Goal: Transaction & Acquisition: Obtain resource

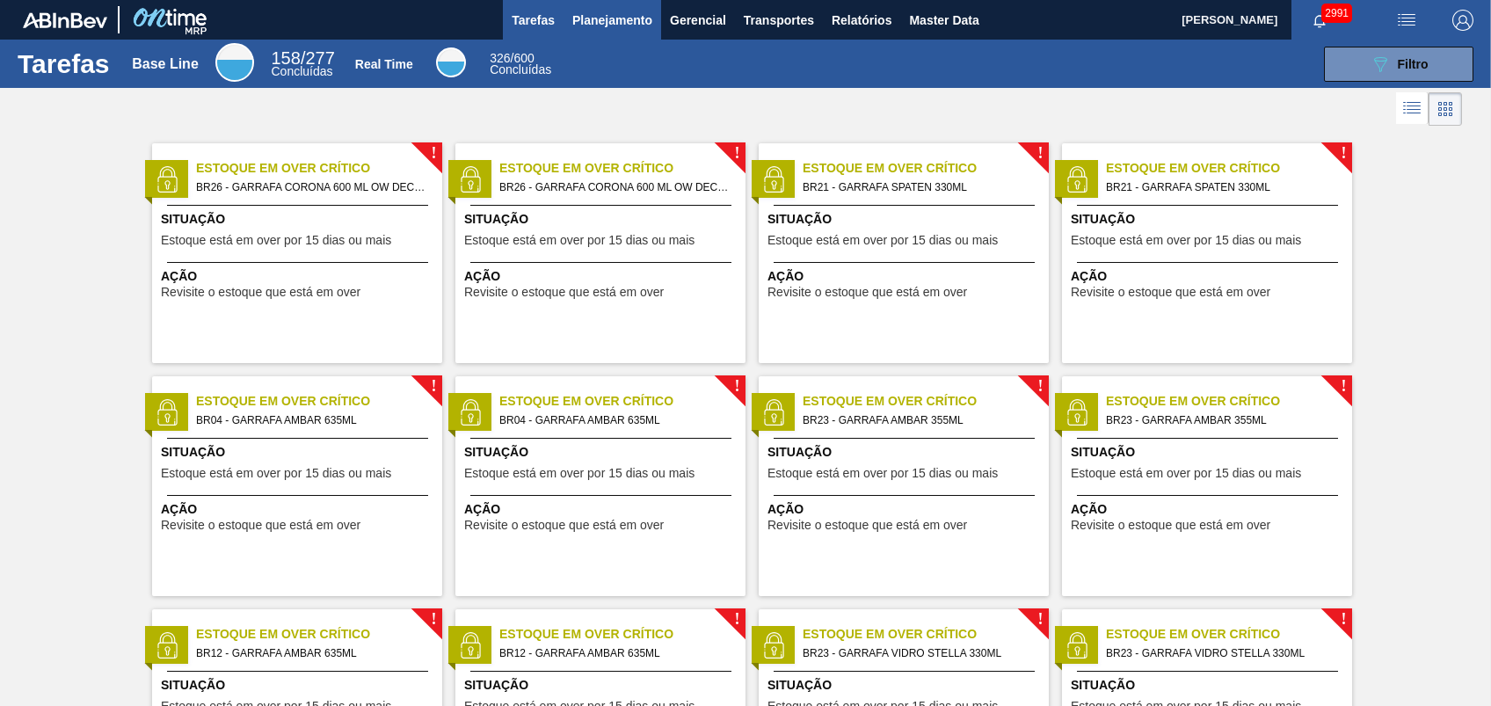
click at [632, 19] on span "Planejamento" at bounding box center [612, 20] width 80 height 21
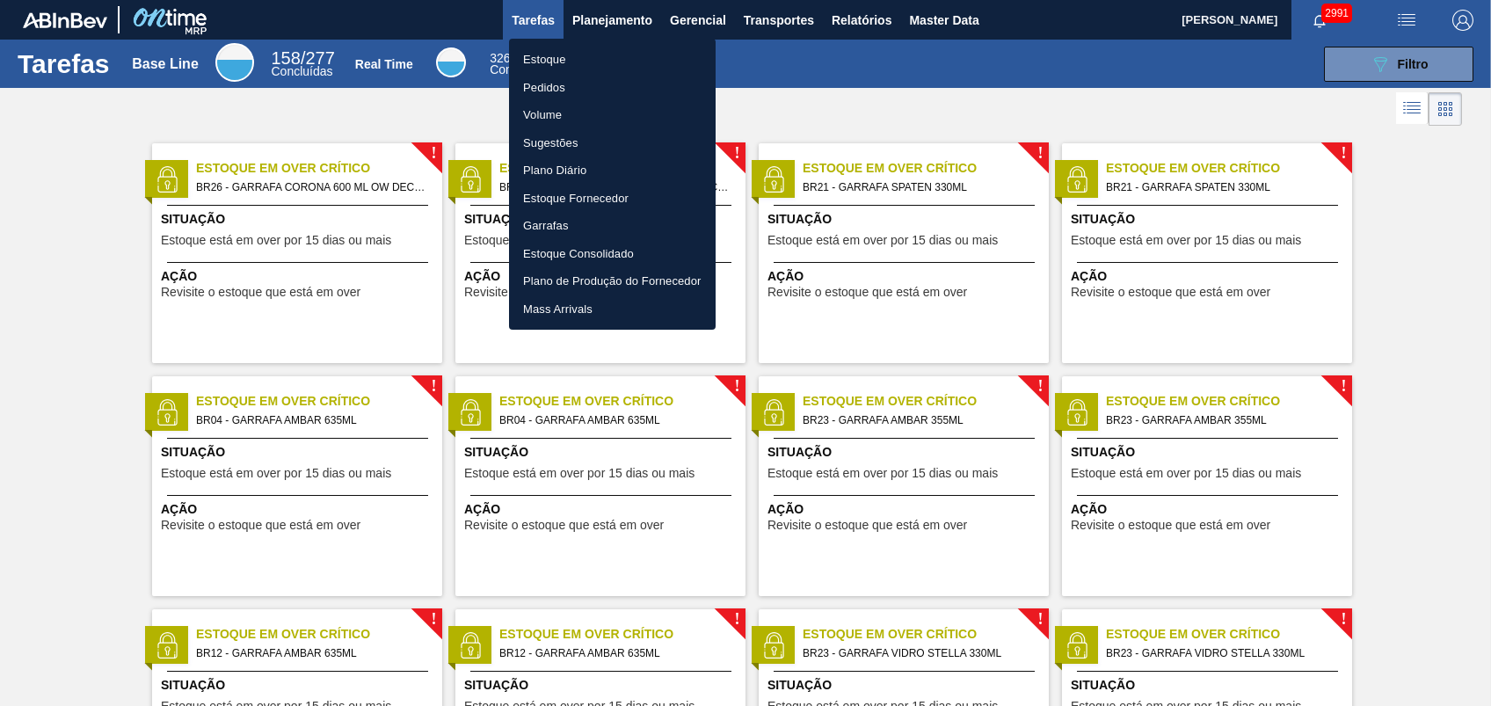
click at [549, 85] on li "Pedidos" at bounding box center [612, 88] width 207 height 28
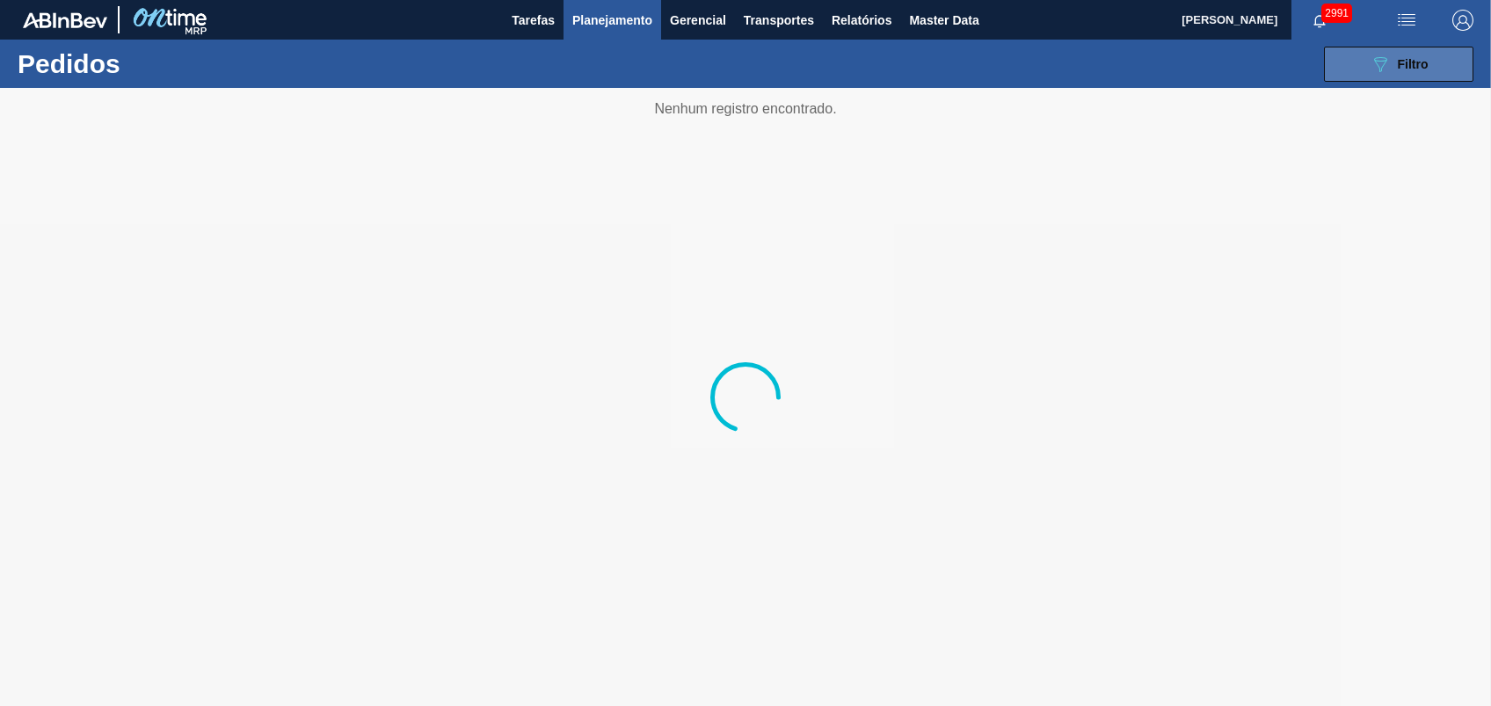
click at [1437, 65] on button "089F7B8B-B2A5-4AFE-B5C0-19BA573D28AC Filtro" at bounding box center [1398, 64] width 149 height 35
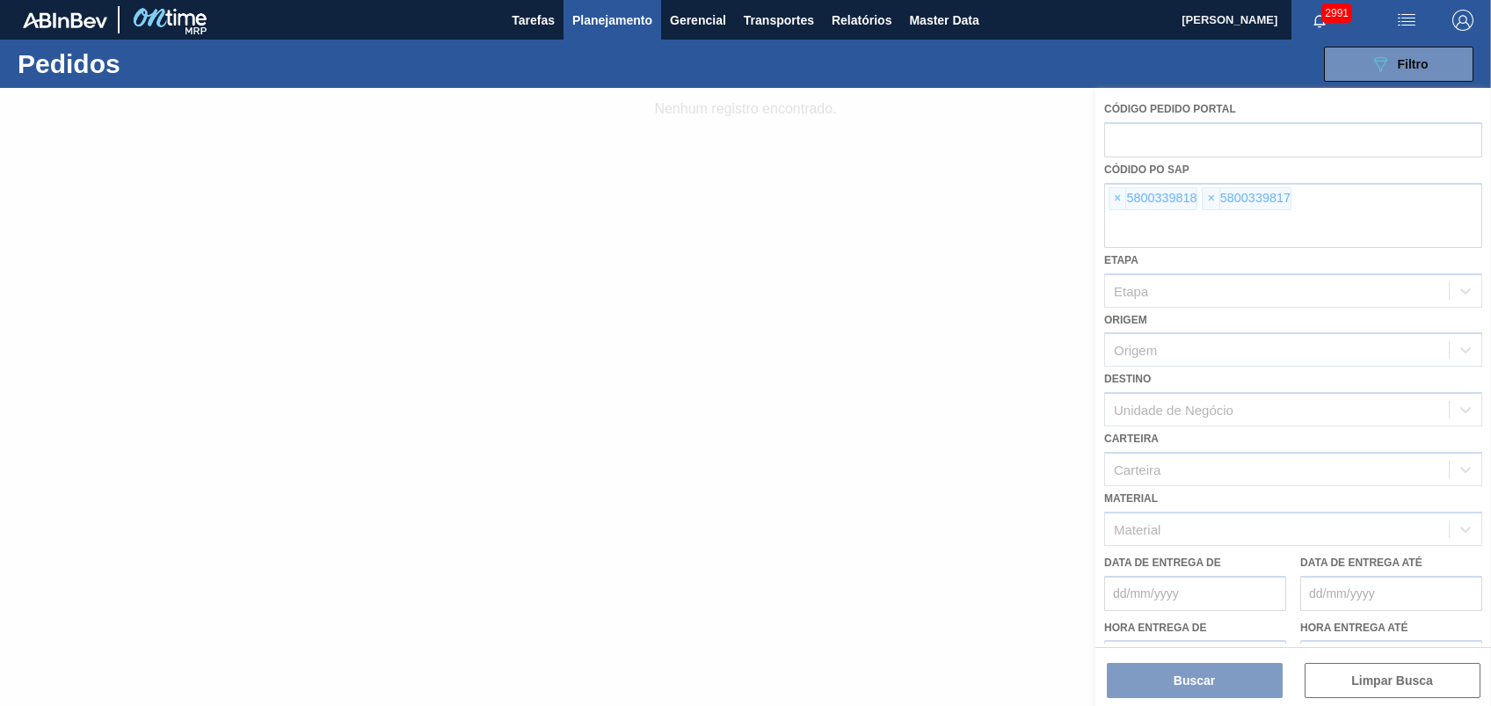
click at [1102, 194] on div at bounding box center [745, 397] width 1491 height 618
click at [1118, 197] on div at bounding box center [745, 397] width 1491 height 618
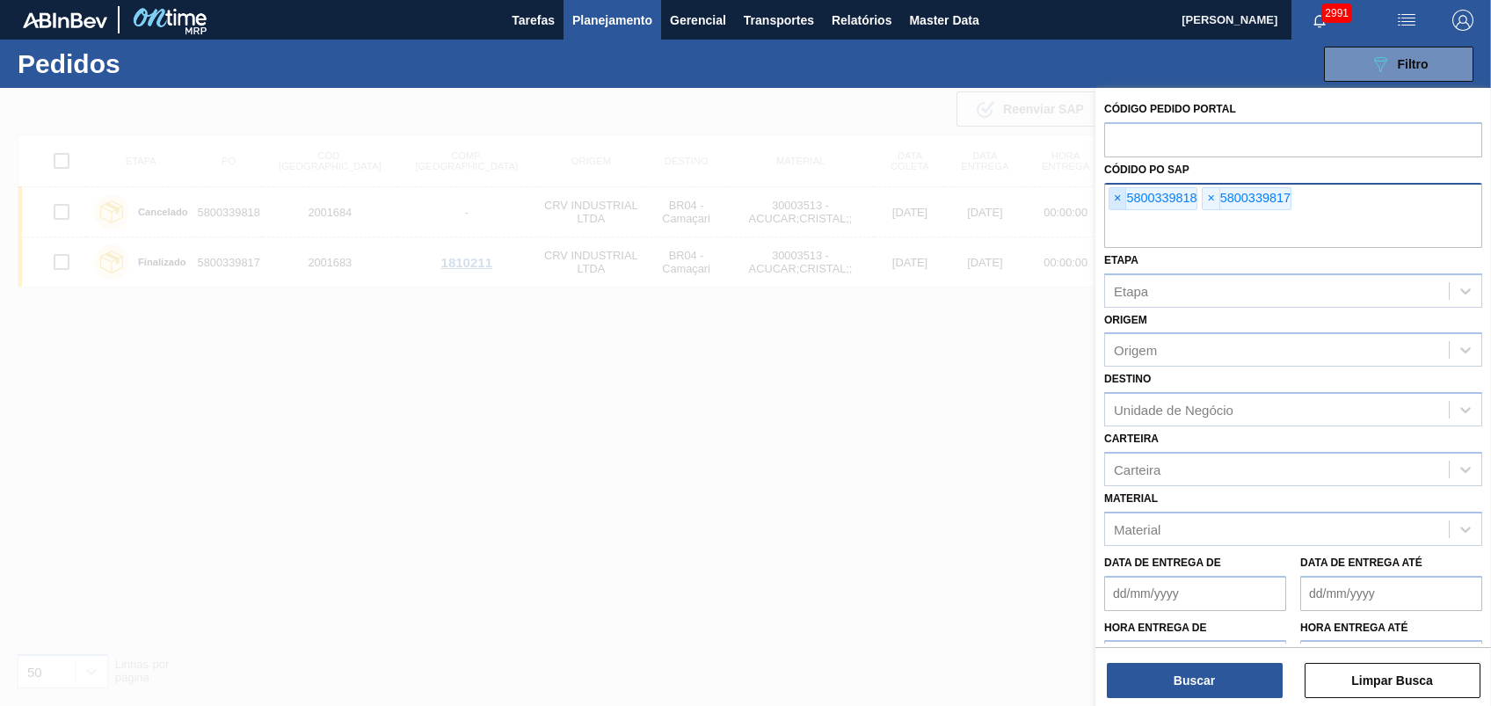
click at [1118, 197] on span "×" at bounding box center [1118, 198] width 17 height 21
click at [1118, 198] on span "×" at bounding box center [1118, 198] width 17 height 21
click at [1118, 215] on input "text" at bounding box center [1293, 231] width 378 height 33
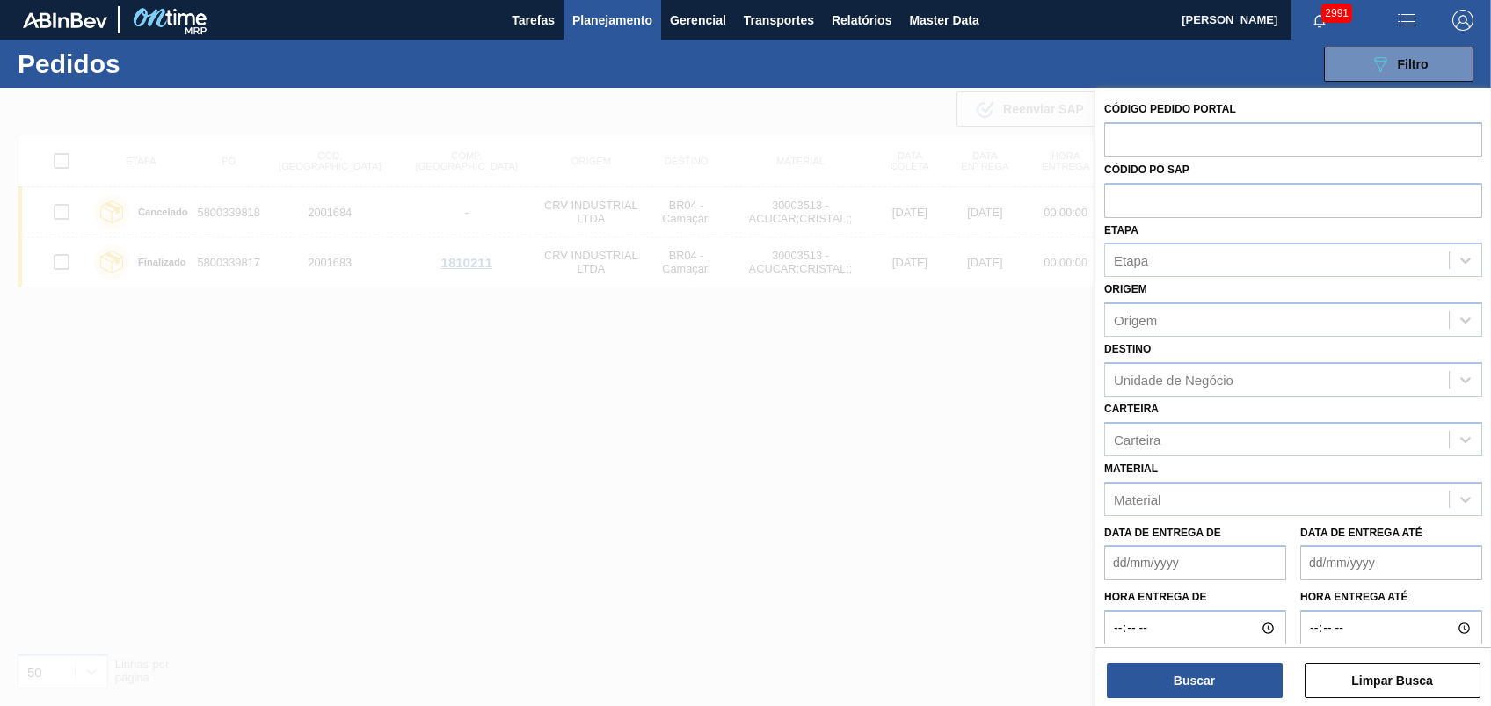
paste input "5800356577"
type input "5800356577"
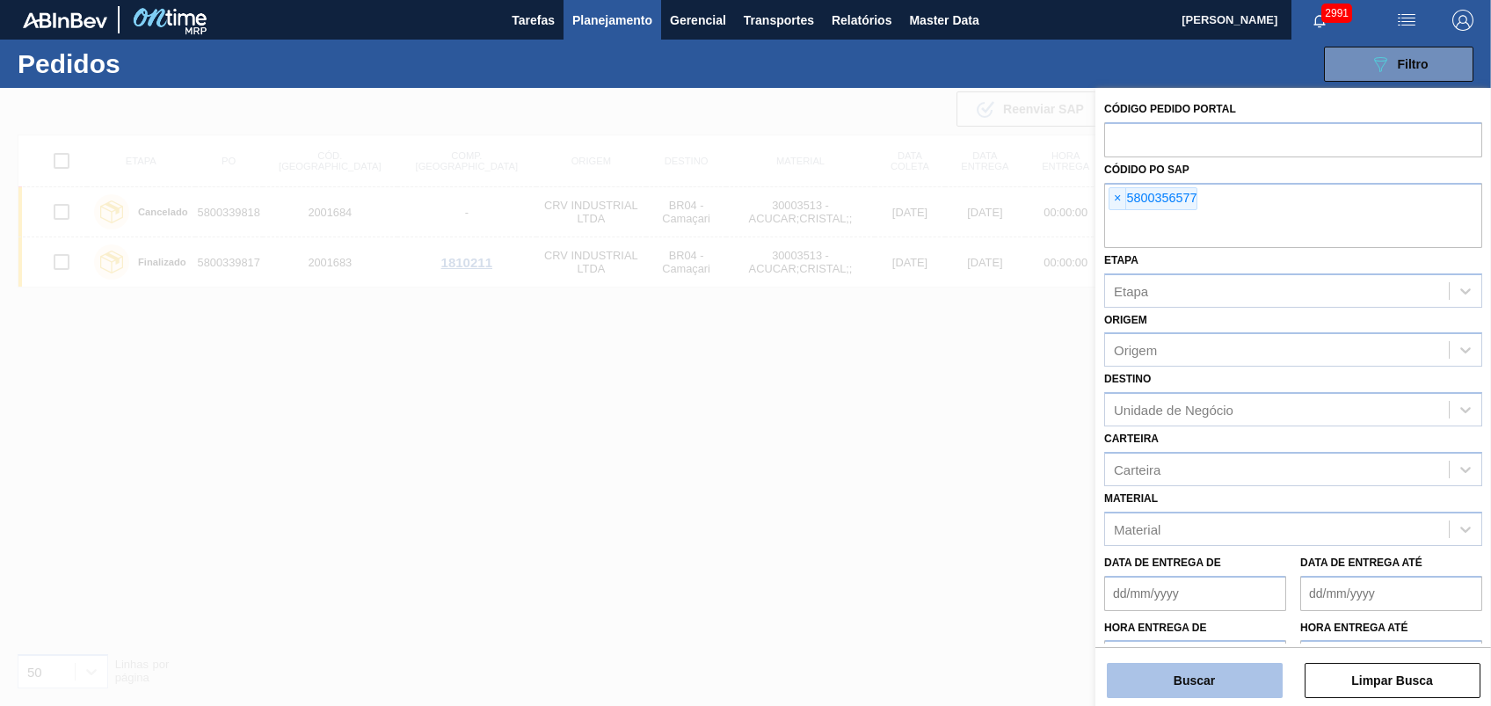
click at [1226, 667] on button "Buscar" at bounding box center [1195, 680] width 176 height 35
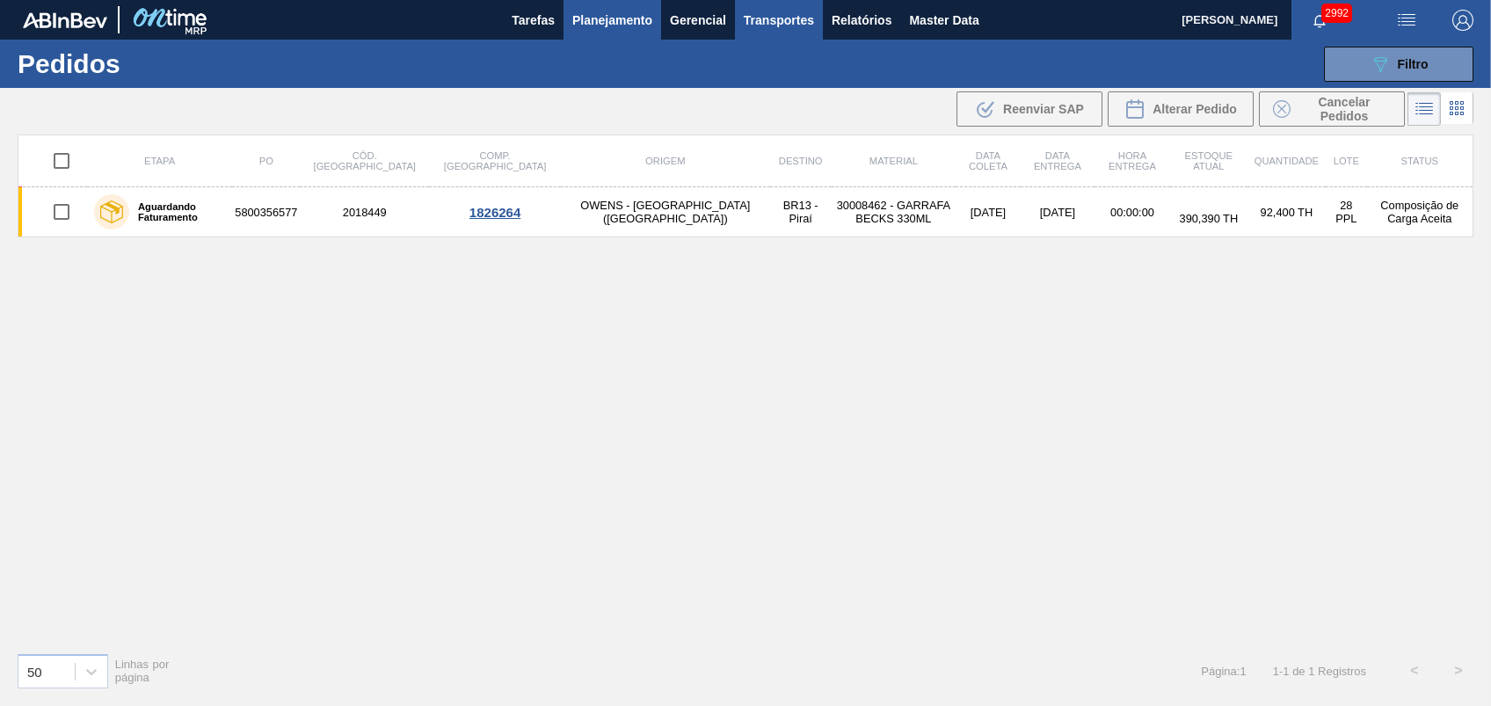
click at [796, 12] on span "Transportes" at bounding box center [779, 20] width 70 height 21
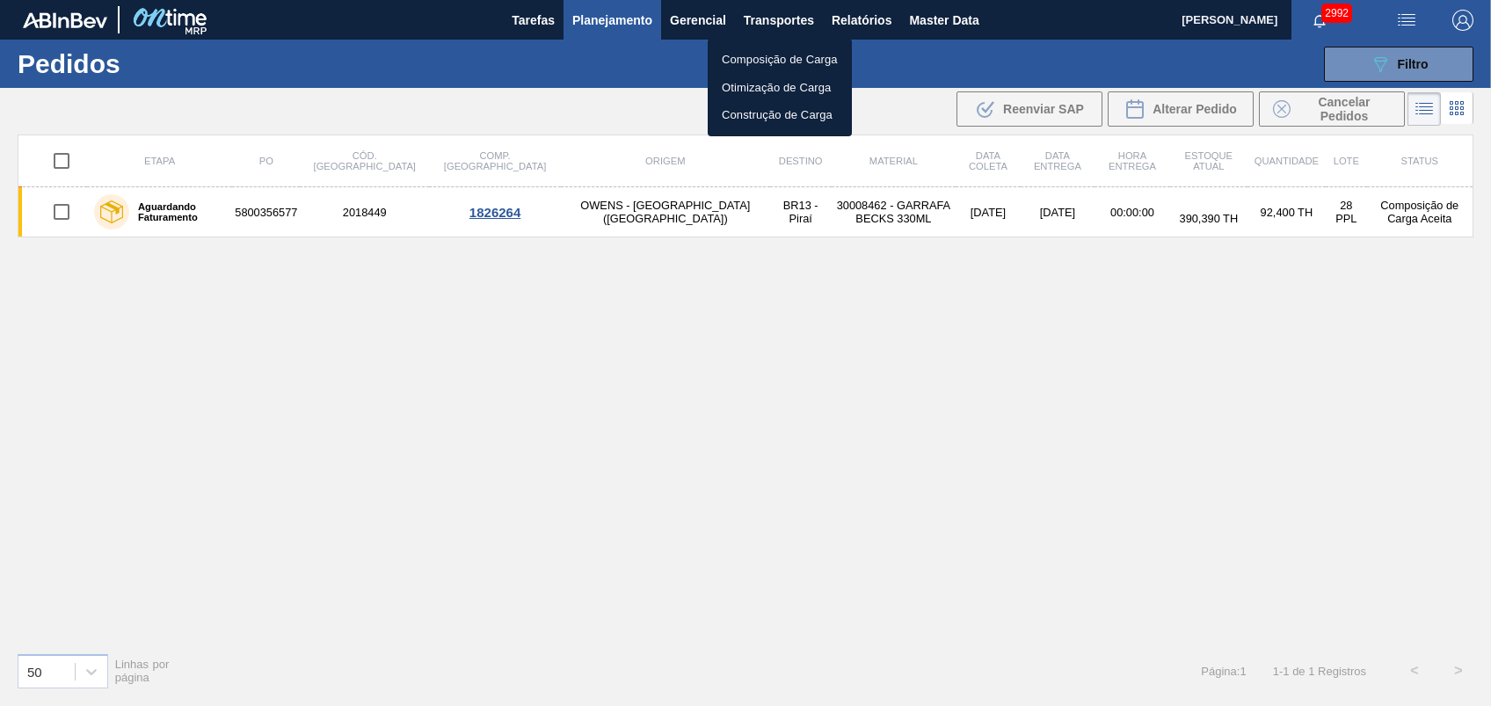
click at [881, 18] on div at bounding box center [745, 353] width 1491 height 706
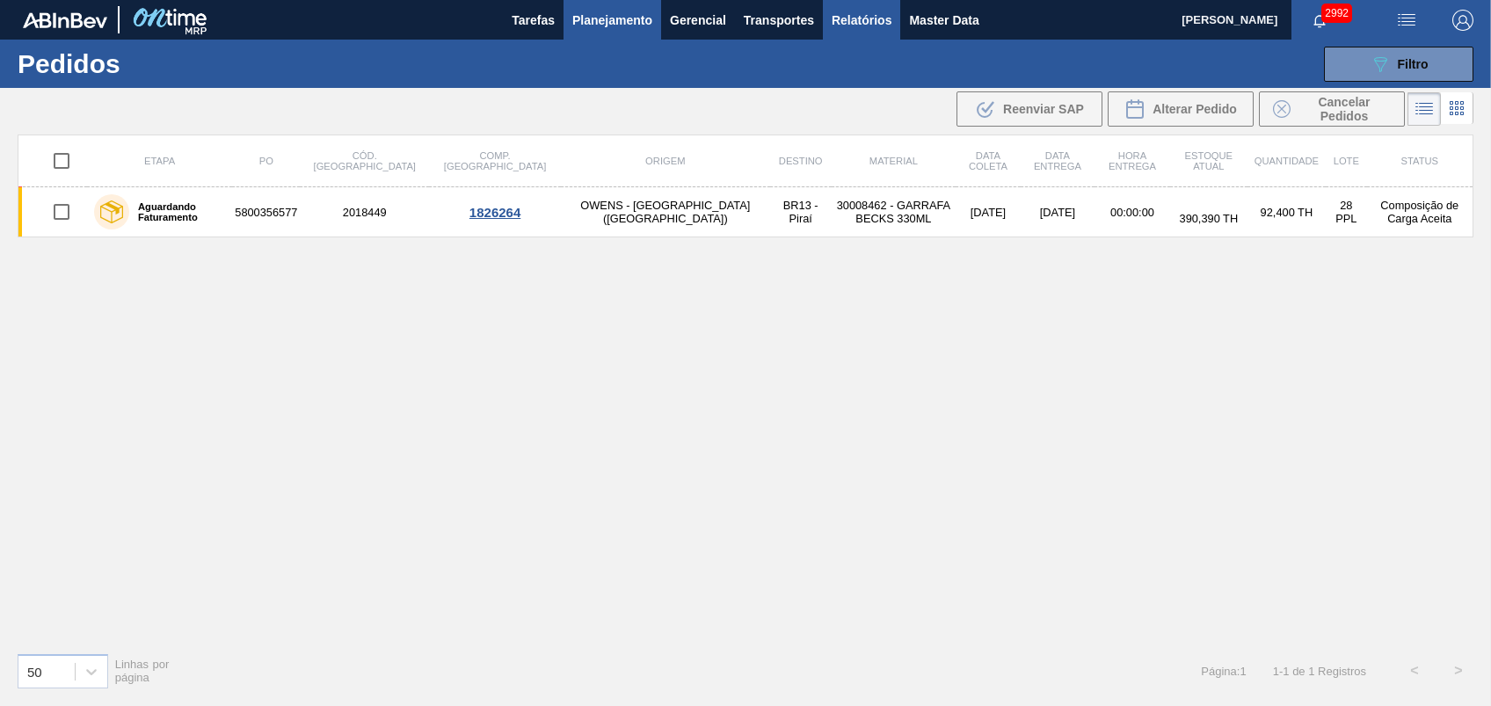
click at [874, 18] on span "Relatórios" at bounding box center [862, 20] width 60 height 21
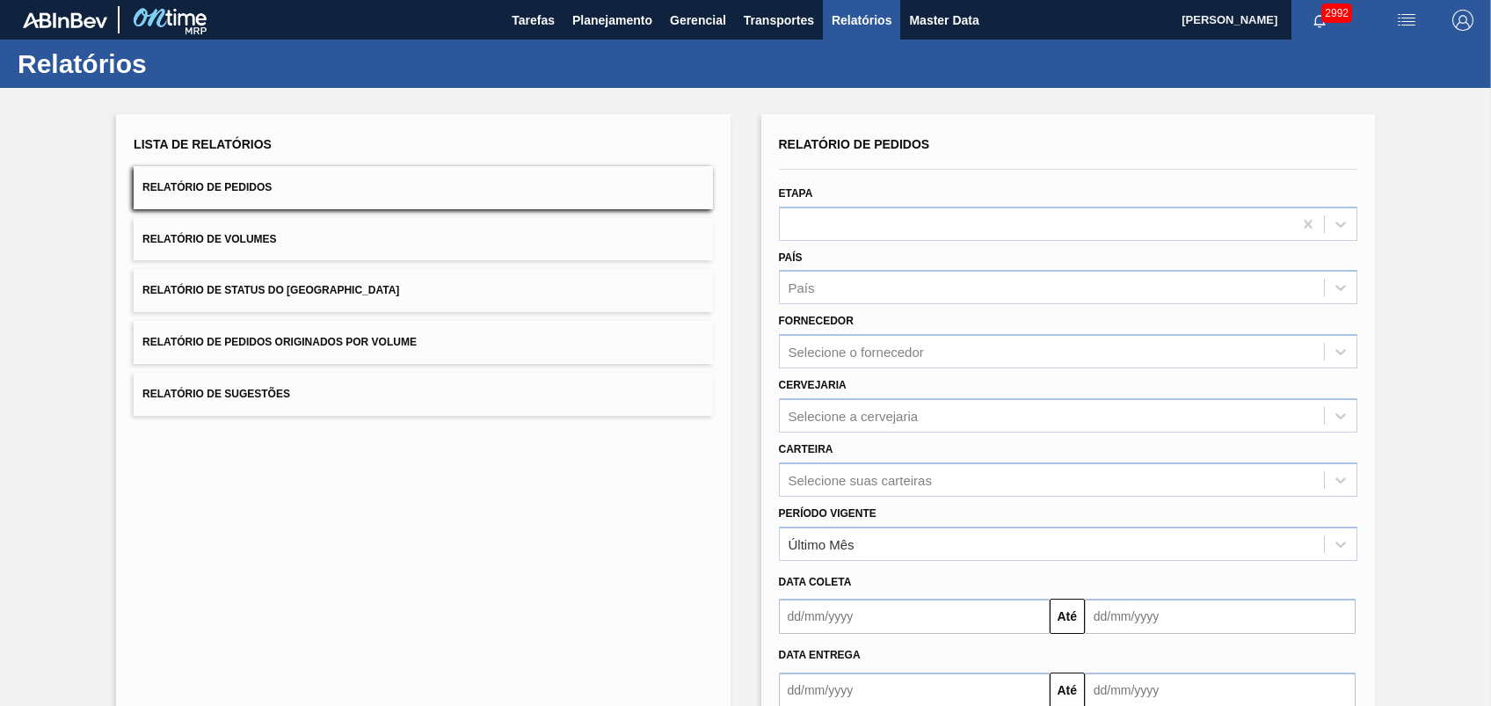
click at [268, 337] on span "Relatório de Pedidos Originados por Volume" at bounding box center [279, 342] width 274 height 12
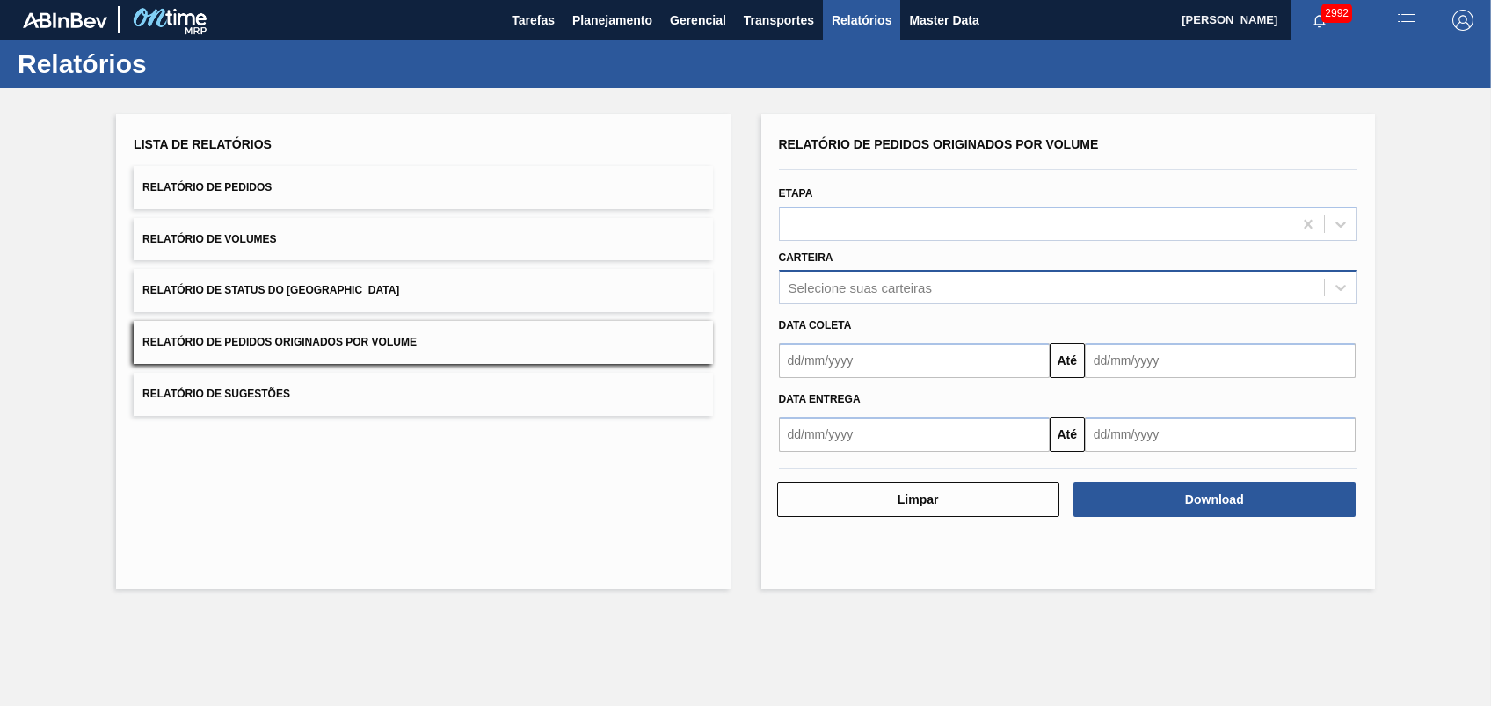
click at [838, 289] on div "Selecione suas carteiras" at bounding box center [860, 287] width 143 height 15
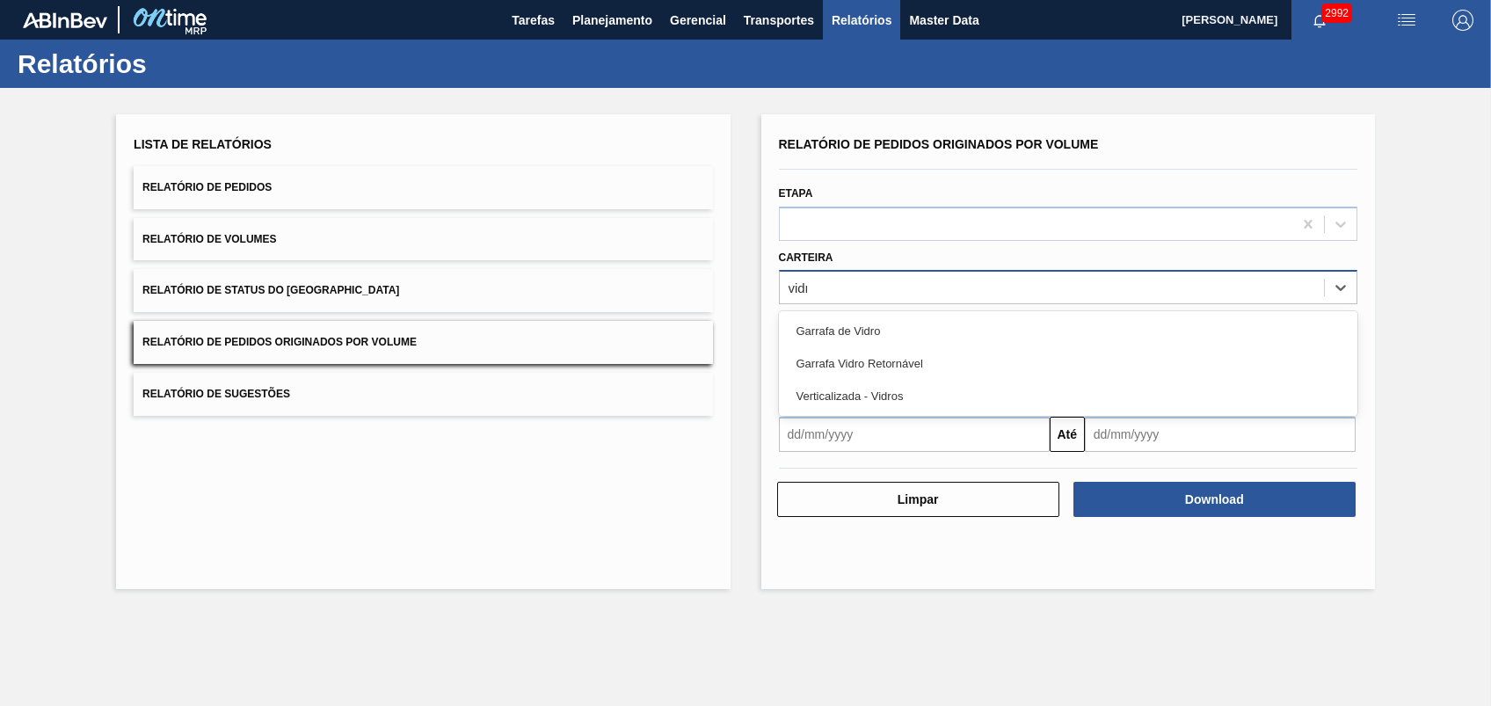
type input "vidro"
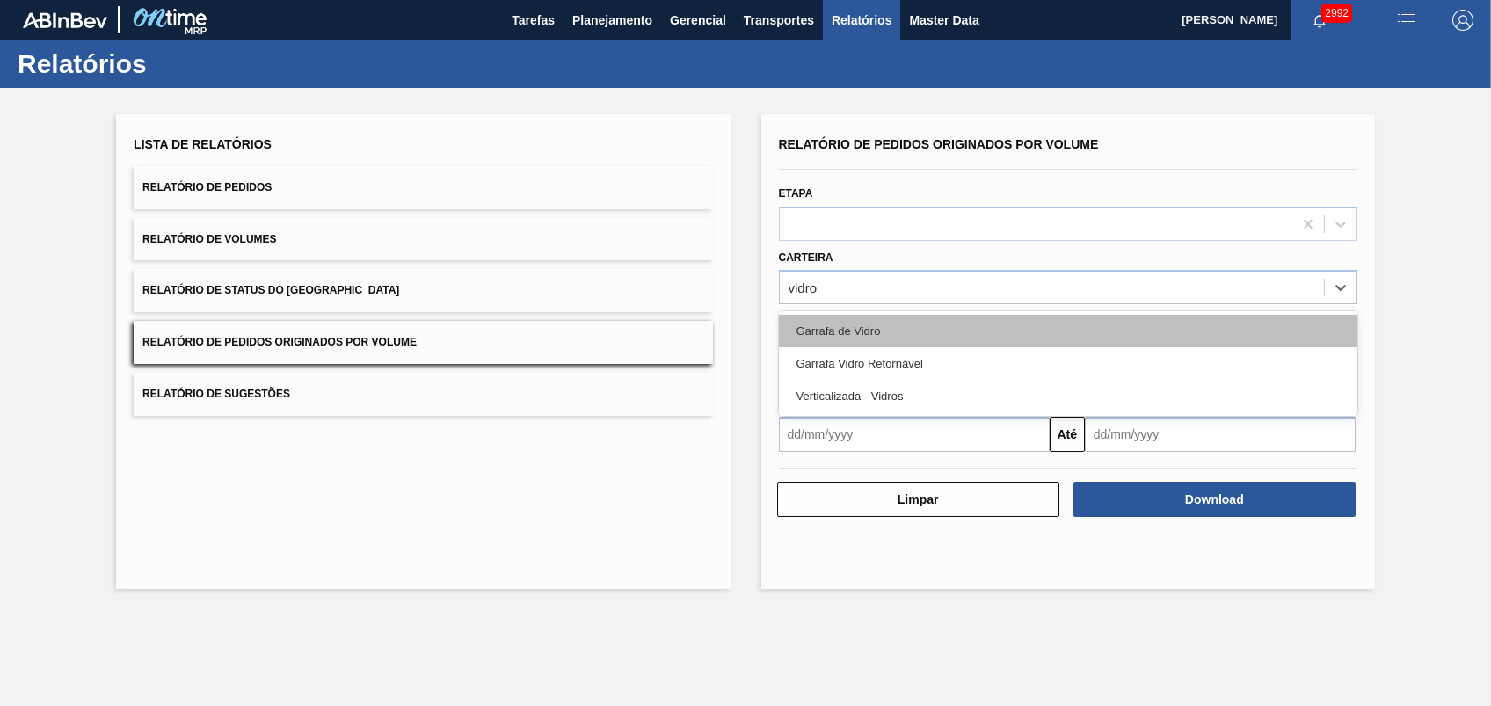
click at [830, 331] on div "Garrafa de Vidro" at bounding box center [1068, 331] width 579 height 33
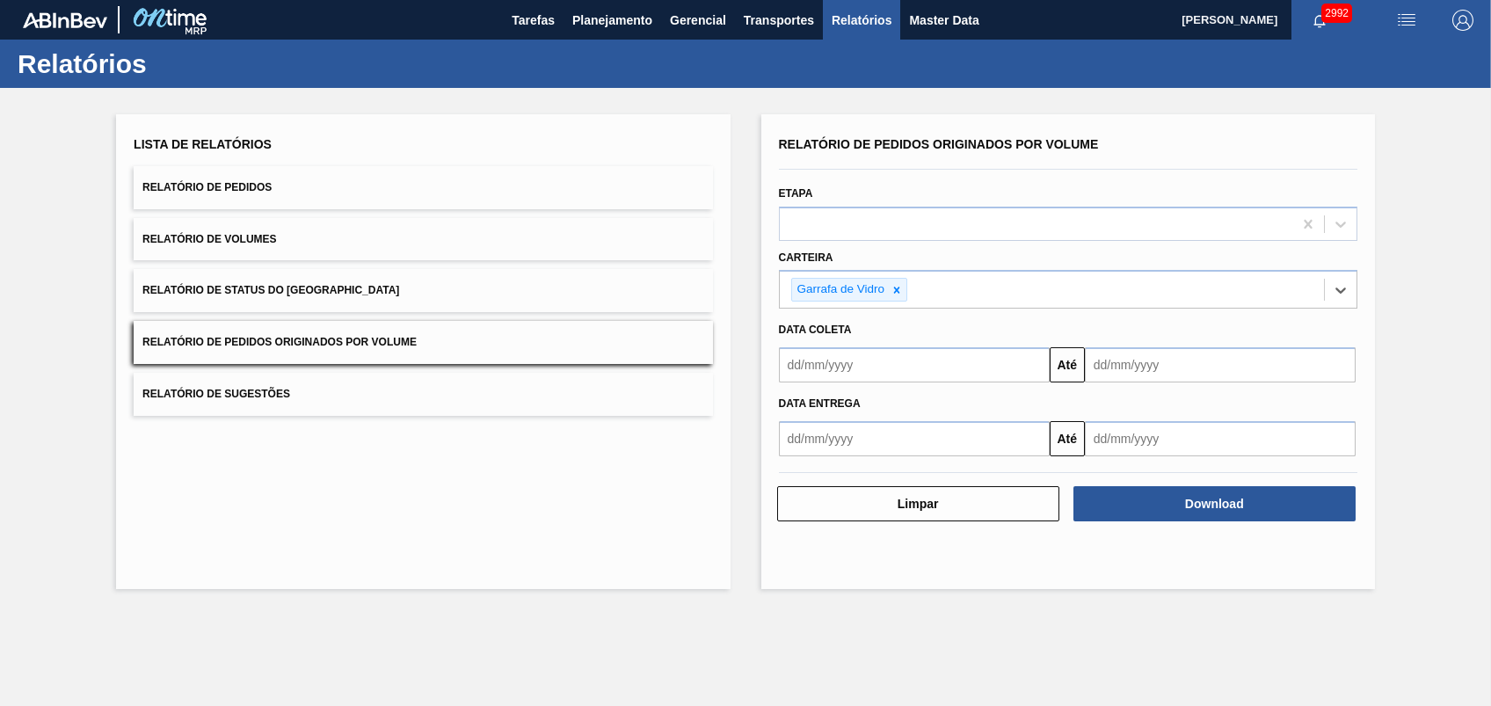
click at [872, 359] on input "text" at bounding box center [914, 364] width 271 height 35
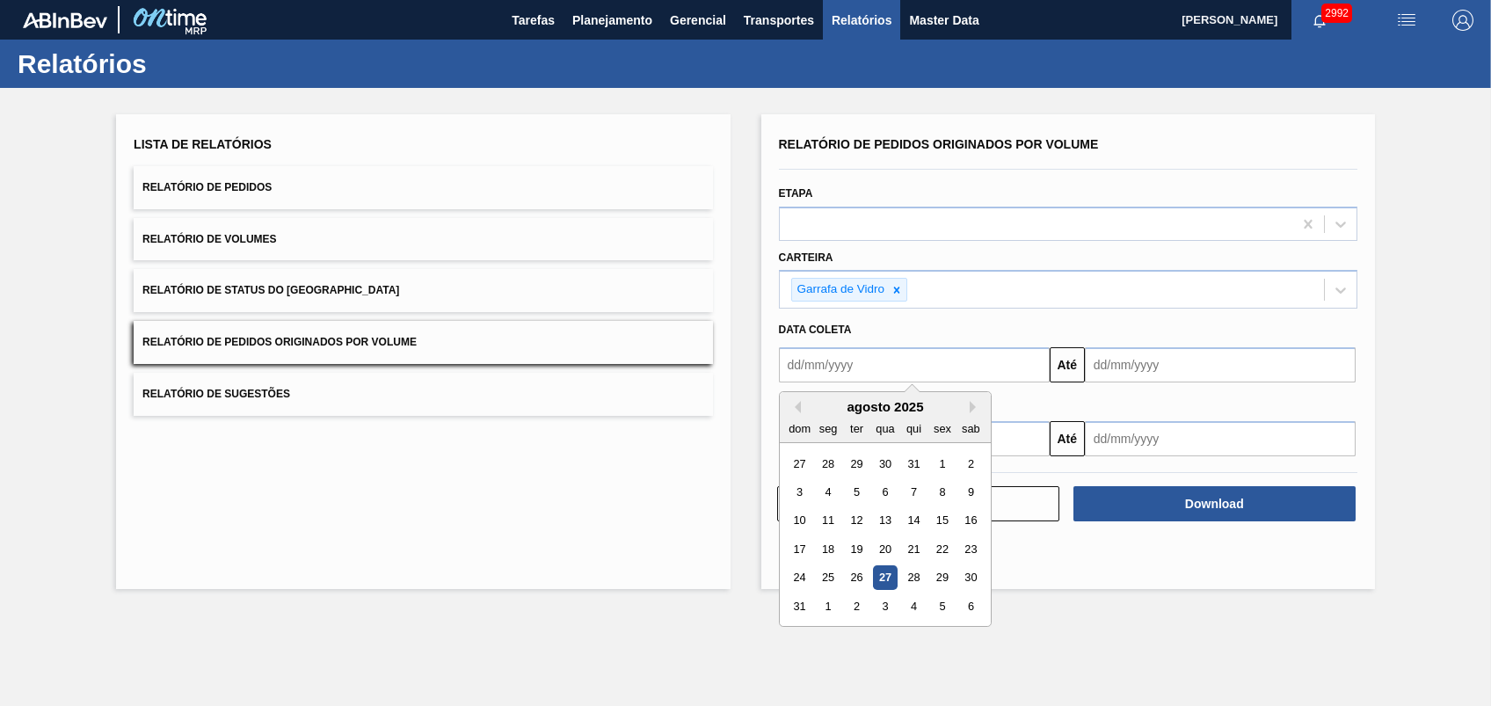
type input "[DATE]"
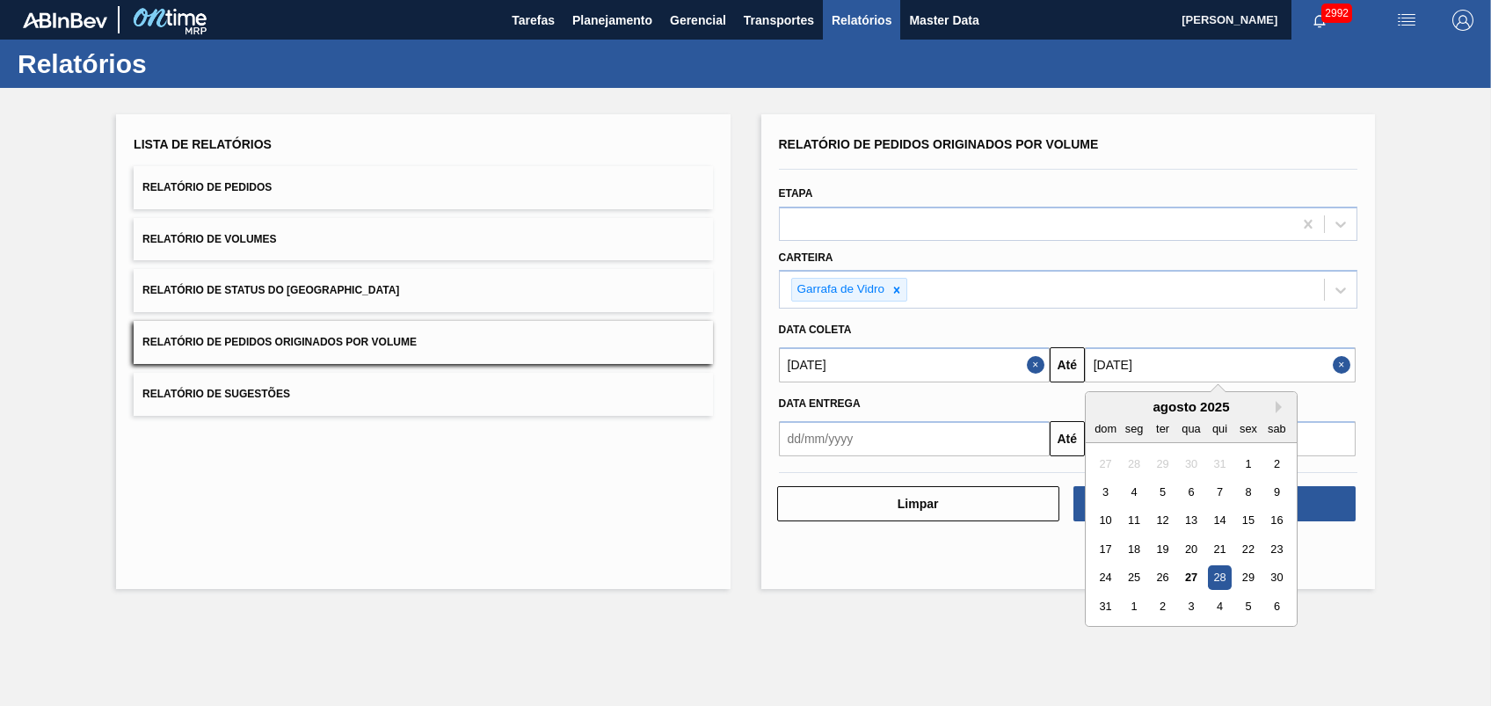
click at [1183, 364] on input "[DATE]" at bounding box center [1220, 364] width 271 height 35
click at [1408, 559] on div "Lista de Relatórios Relatório de Pedidos Relatório de Volumes Relatório de Stat…" at bounding box center [745, 349] width 1491 height 523
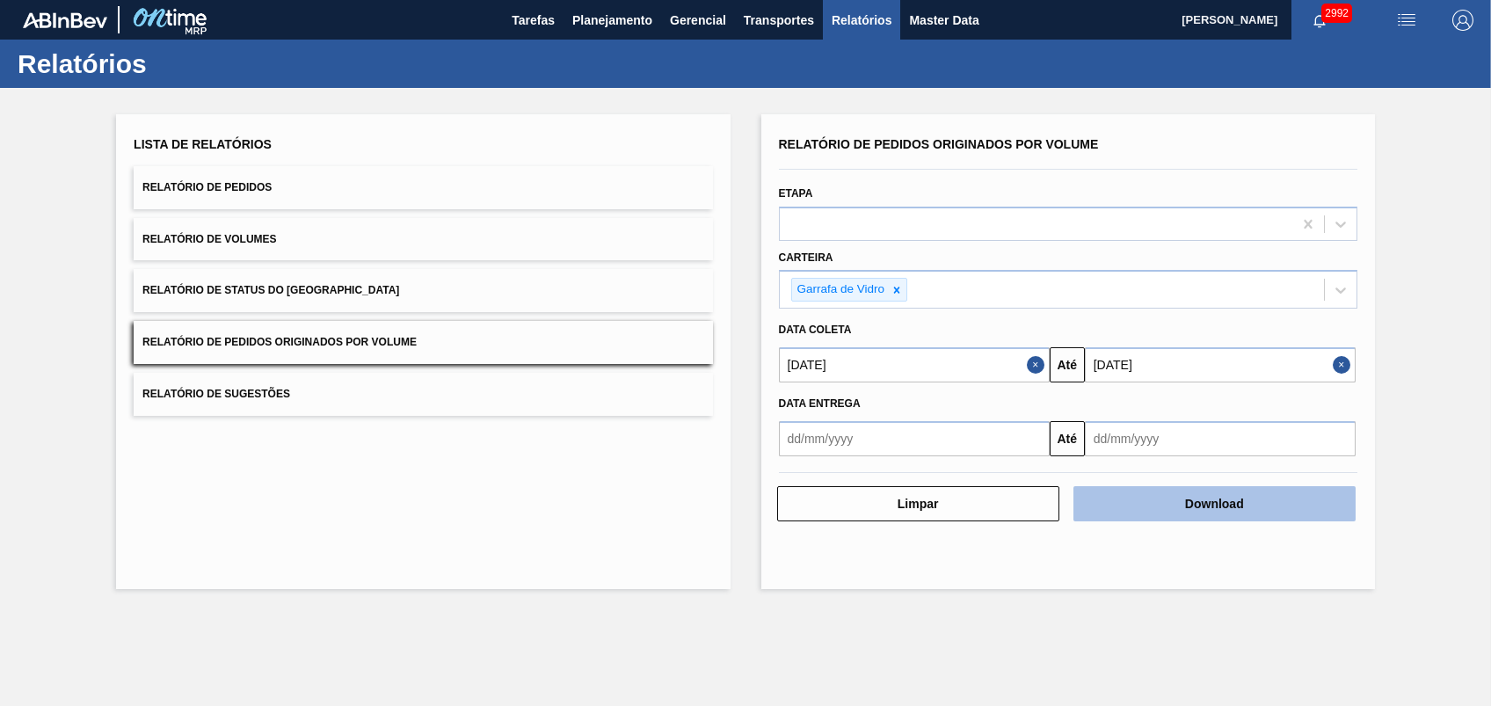
click at [1317, 509] on button "Download" at bounding box center [1214, 503] width 282 height 35
